Goal: Use online tool/utility: Utilize a website feature to perform a specific function

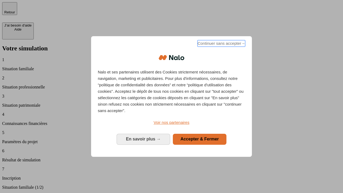
click at [221, 44] on span "Continuer sans accepter →" at bounding box center [221, 43] width 48 height 6
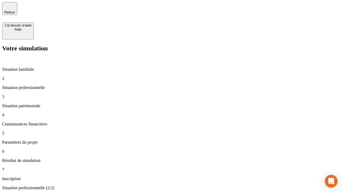
type input "70 000"
type input "1 000"
